Goal: Check status: Check status

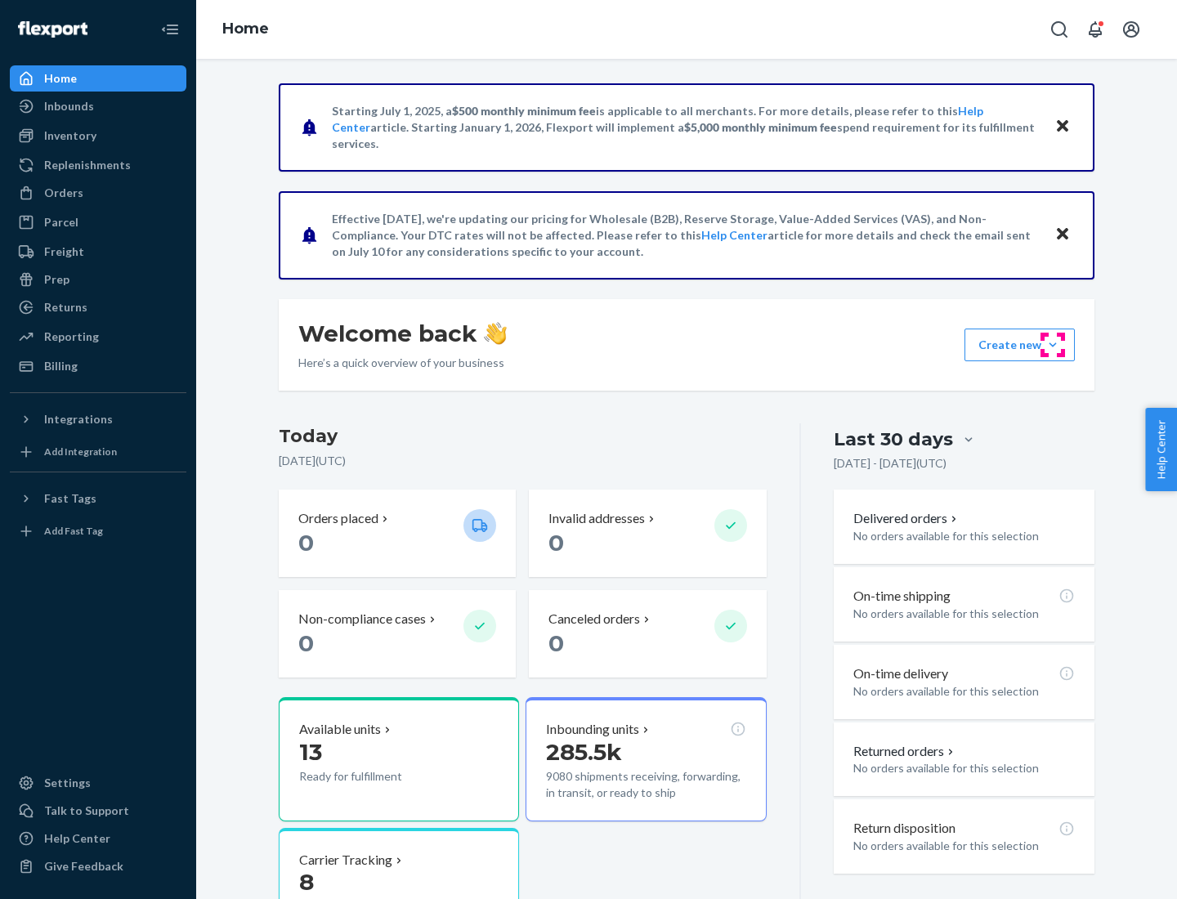
click at [1053, 345] on button "Create new Create new inbound Create new order Create new product" at bounding box center [1020, 345] width 110 height 33
click at [56, 280] on div "Prep" at bounding box center [56, 279] width 25 height 16
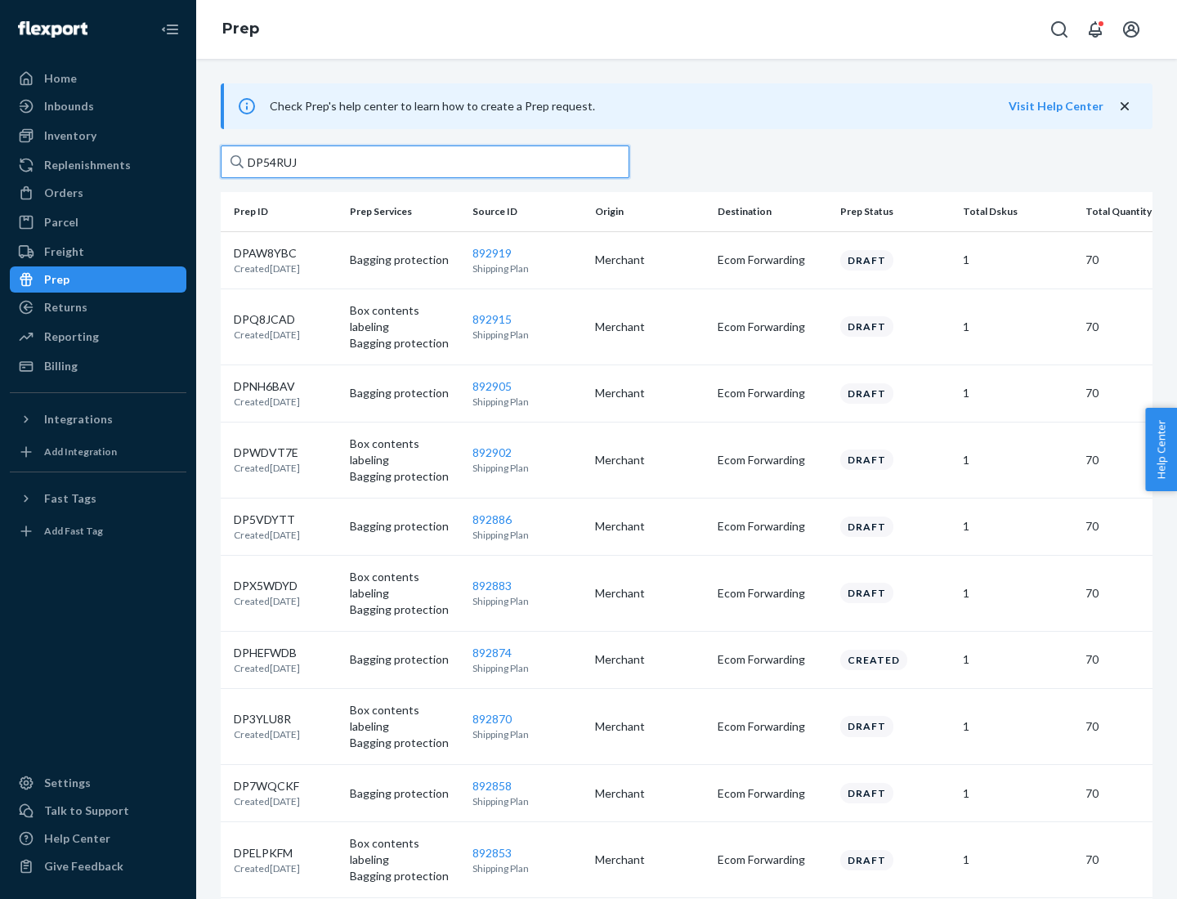
type input "DP54RUJL"
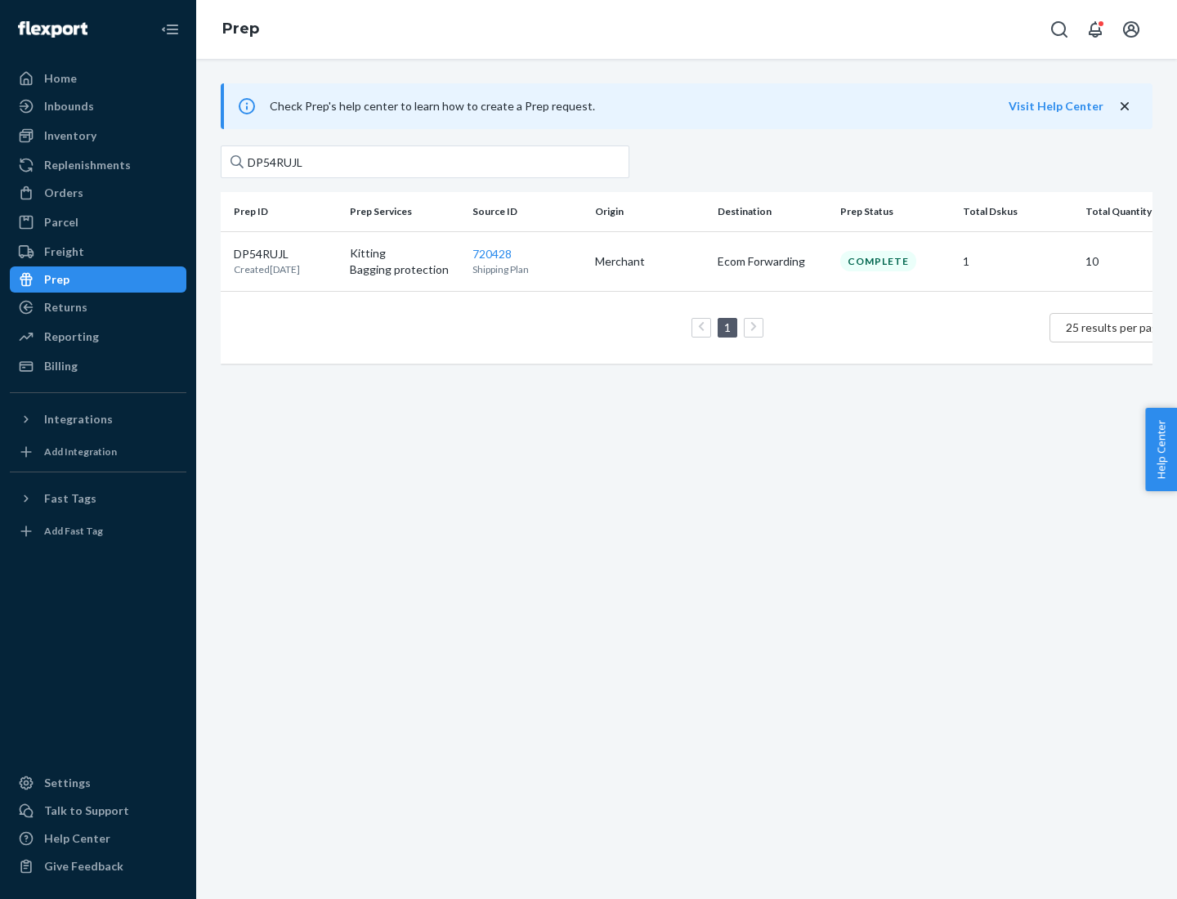
click at [285, 253] on p "DP54RUJL" at bounding box center [267, 254] width 66 height 16
